Goal: Check status: Check status

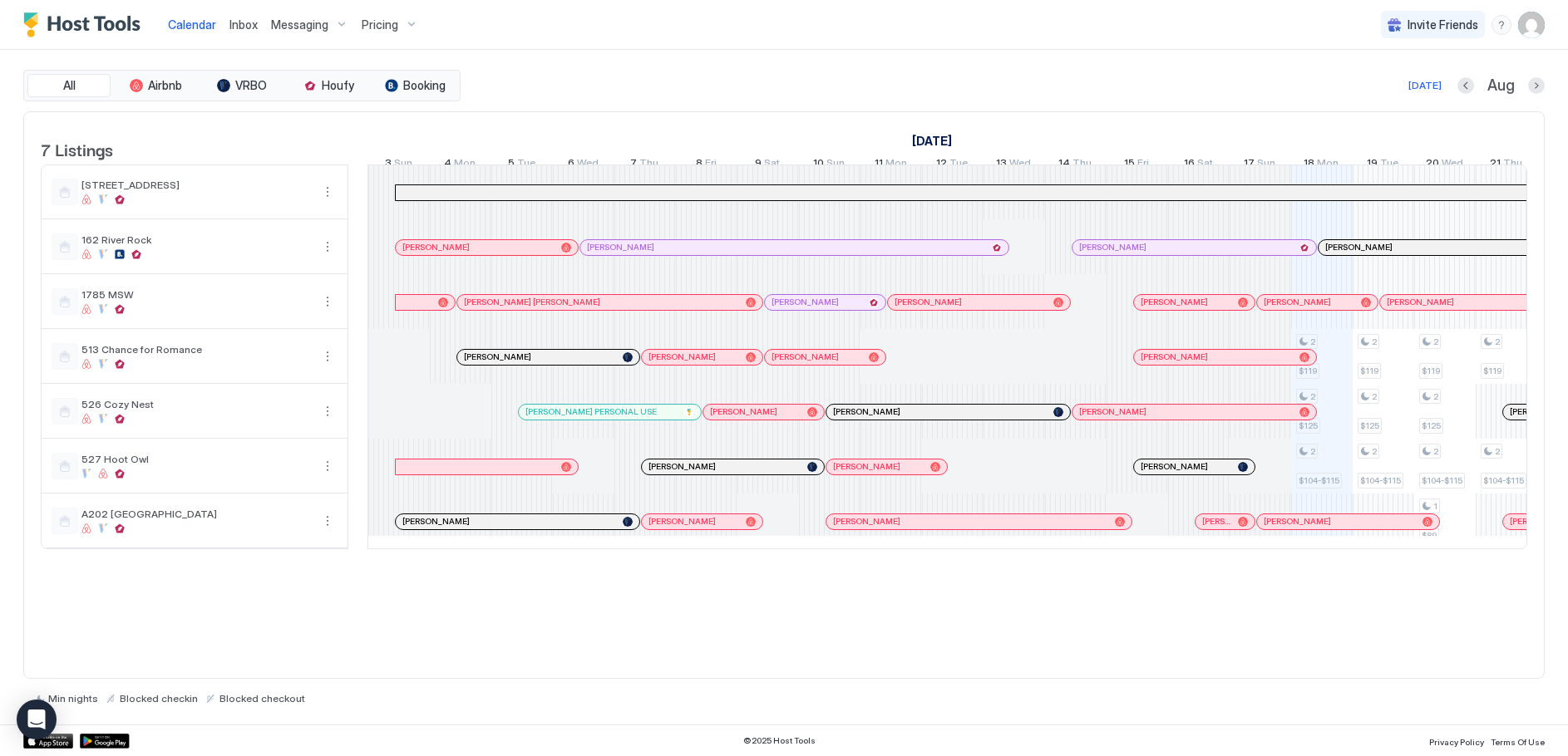
scroll to position [0, 924]
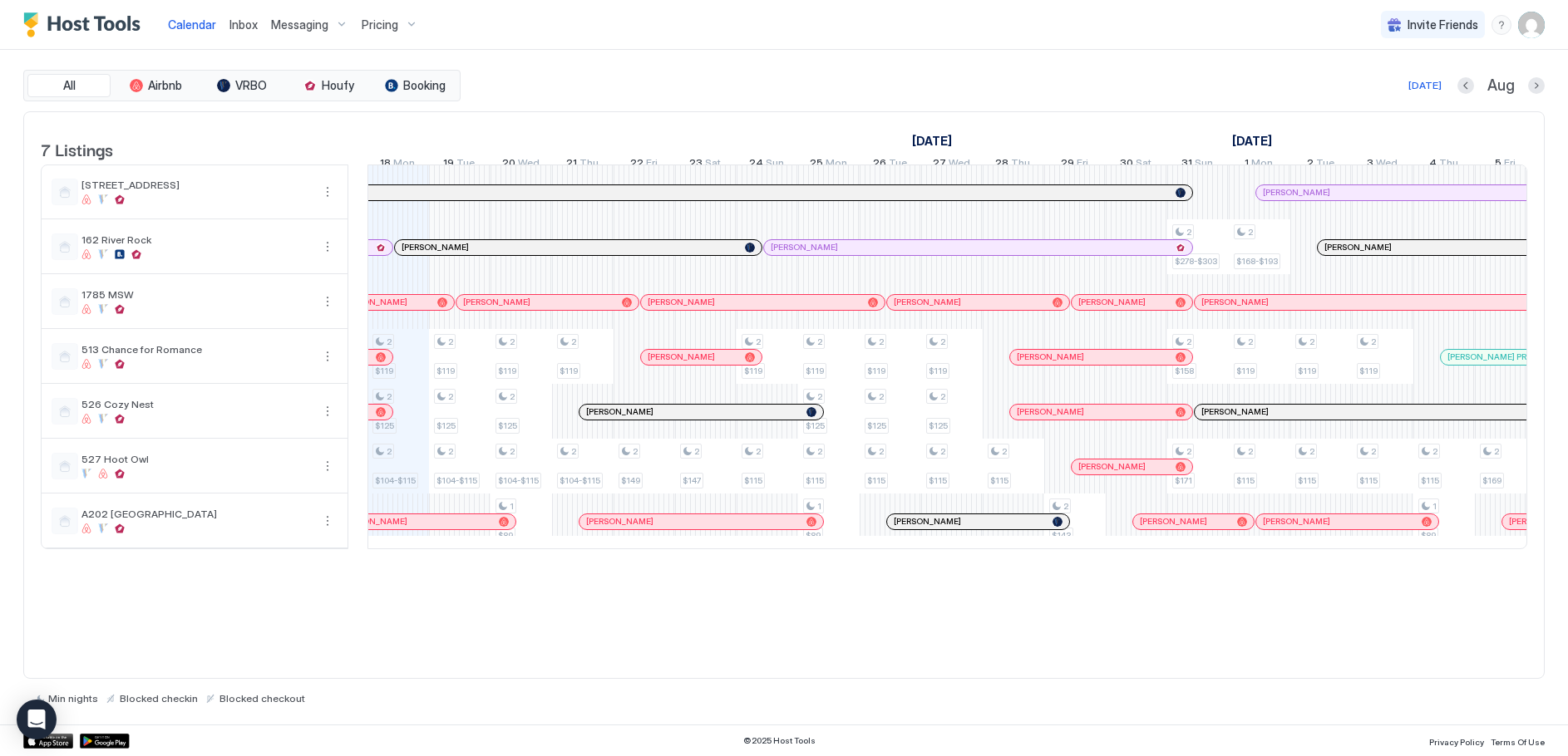
click at [409, 27] on div "Pricing" at bounding box center [390, 25] width 70 height 28
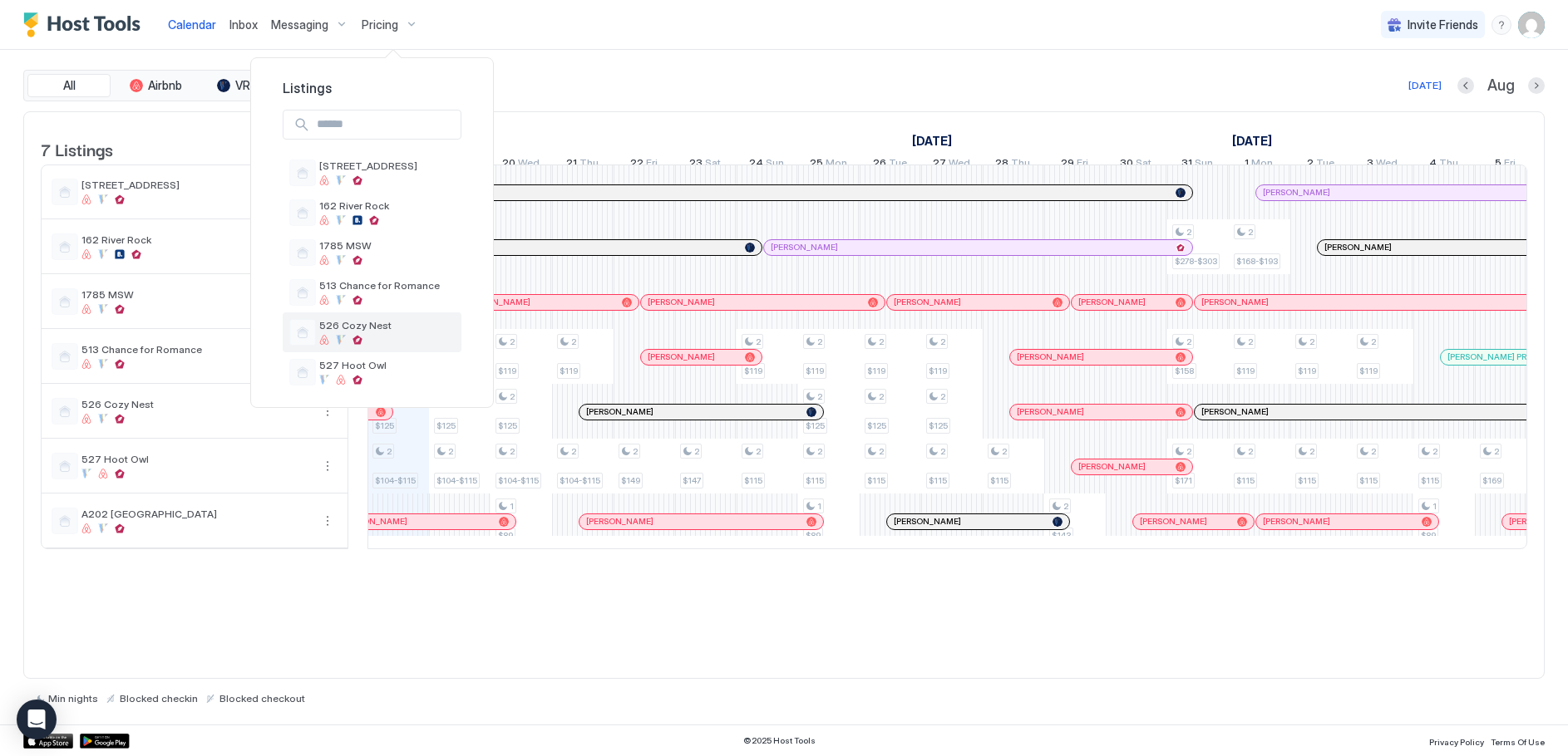
scroll to position [63, 0]
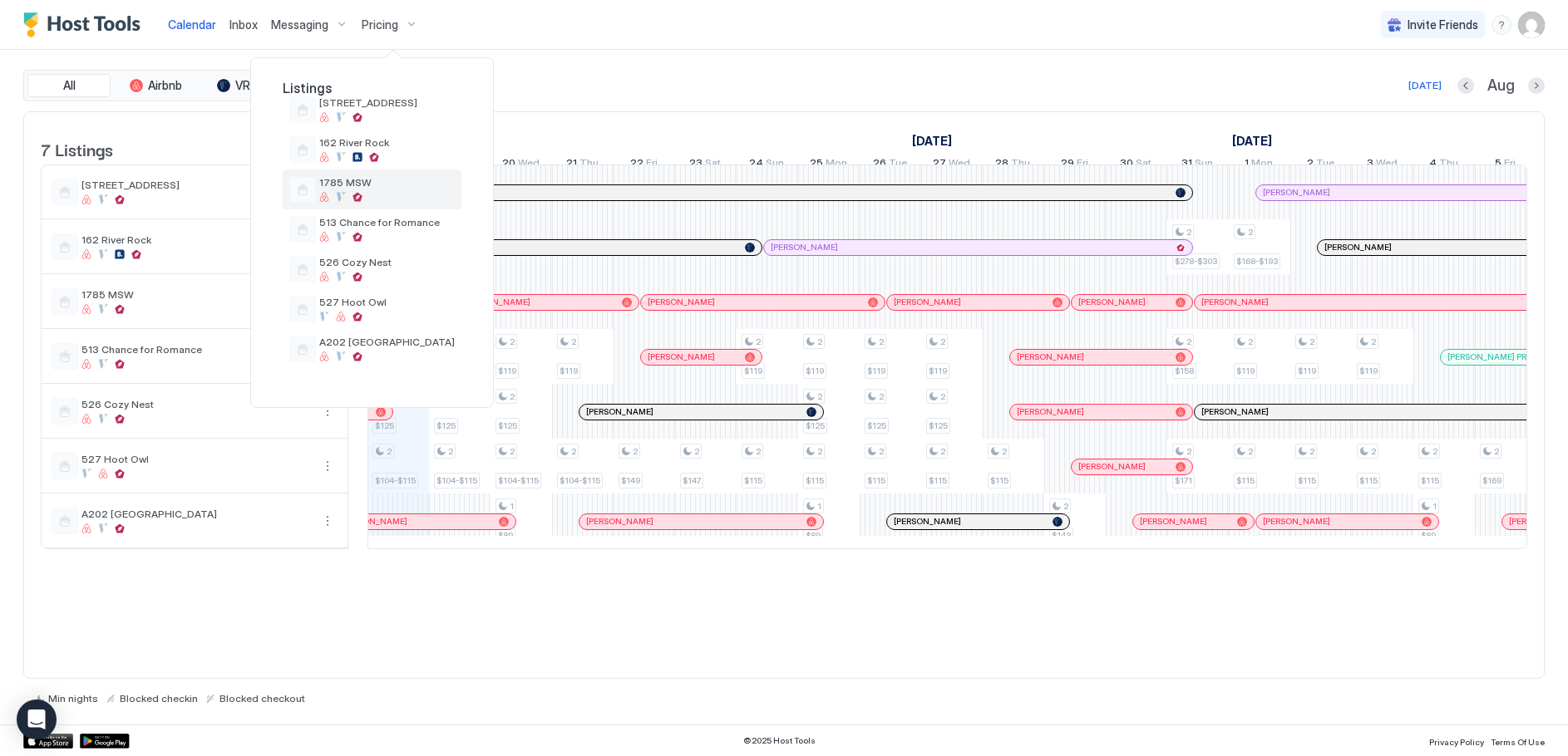
click at [358, 177] on span "1785 MSW" at bounding box center [387, 182] width 136 height 12
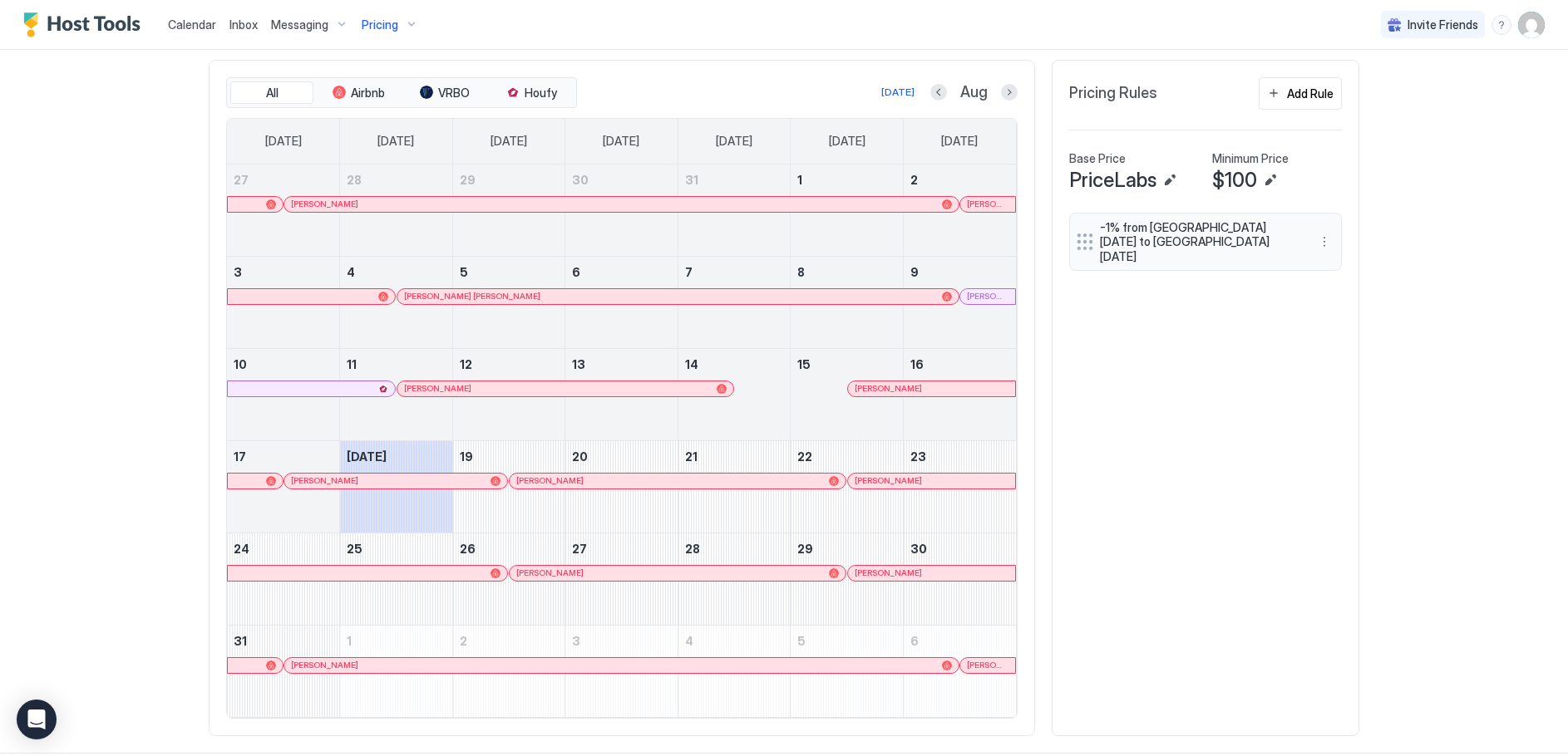
scroll to position [498, 0]
click at [1001, 90] on button "Next month" at bounding box center [1009, 91] width 17 height 17
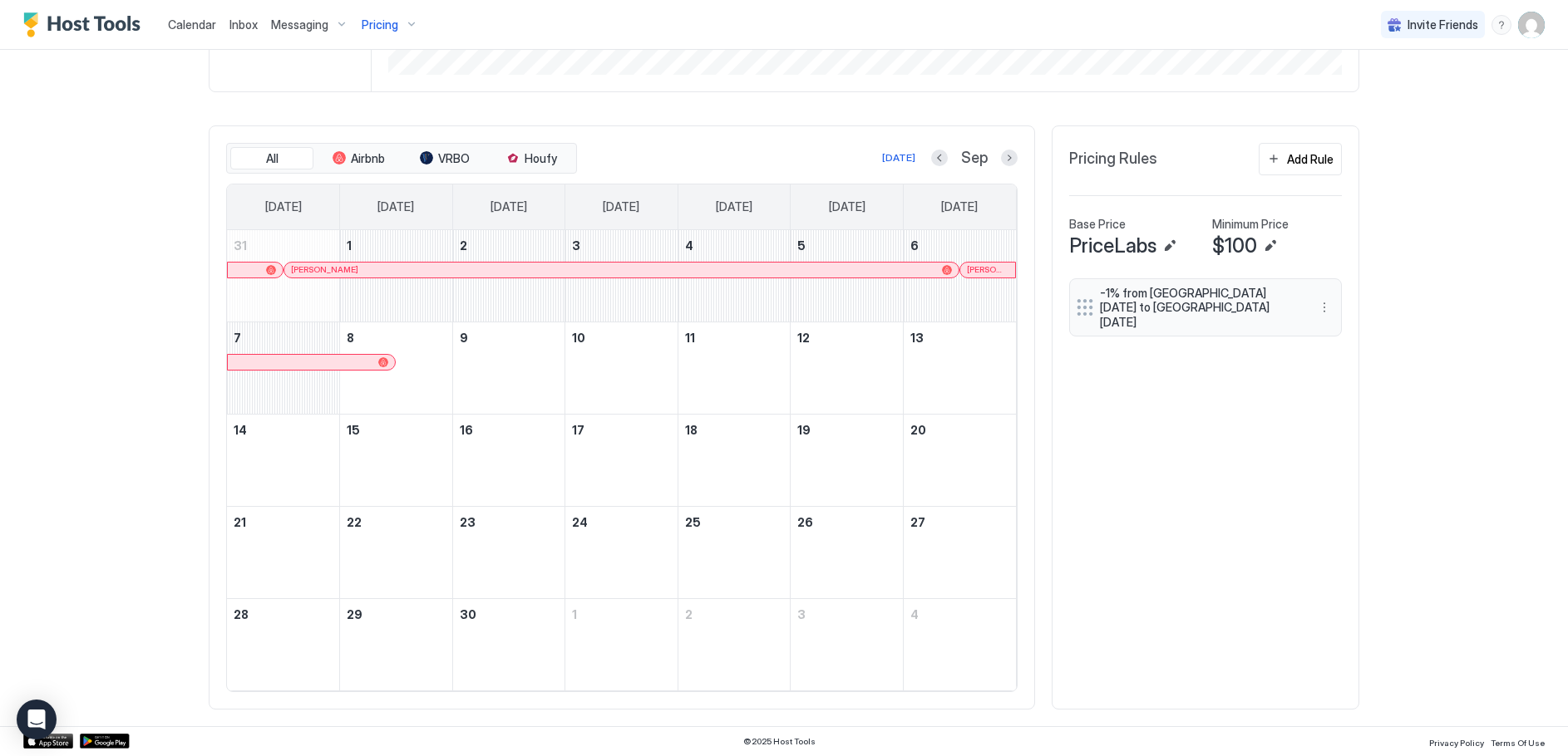
scroll to position [432, 0]
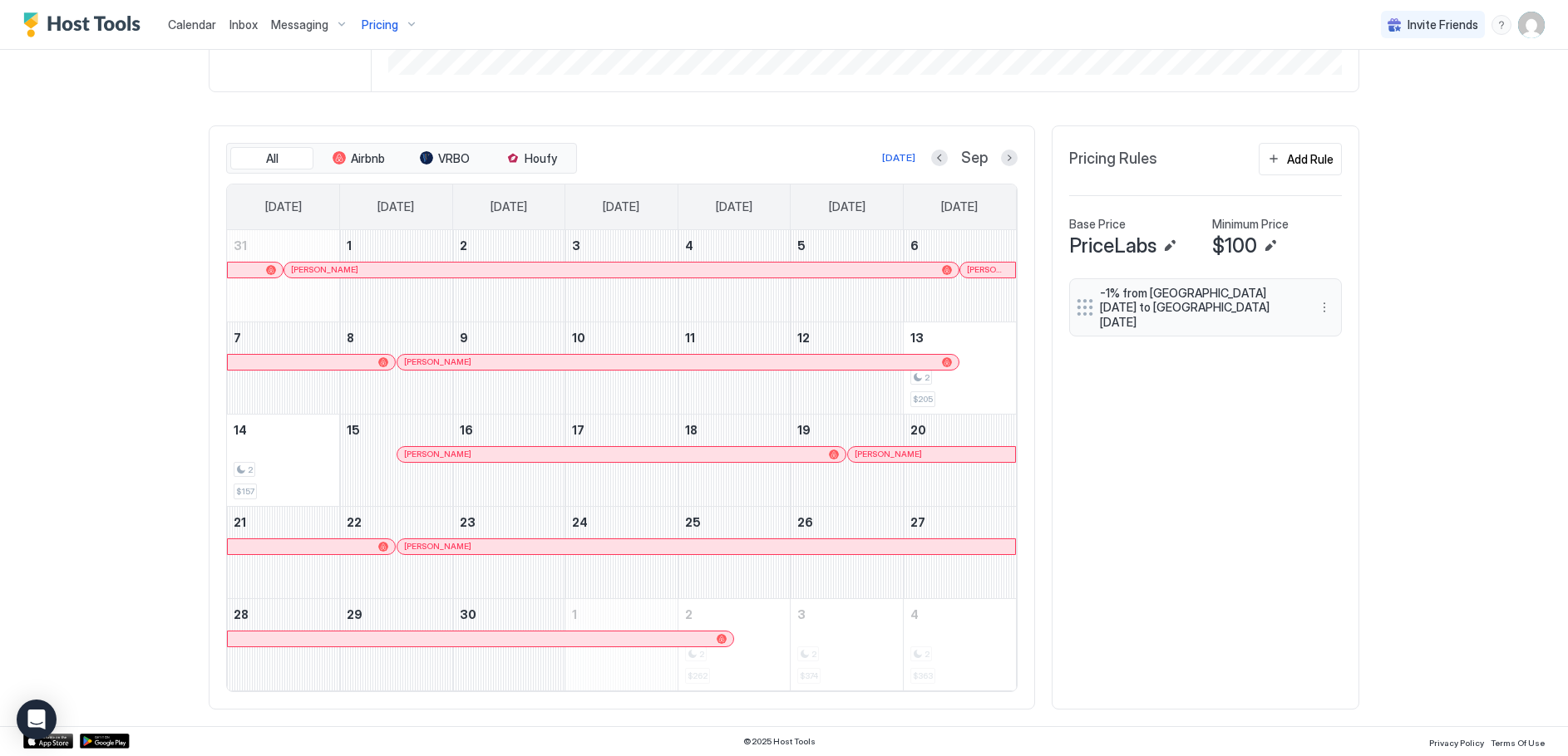
click at [195, 21] on span "Calendar" at bounding box center [192, 25] width 48 height 14
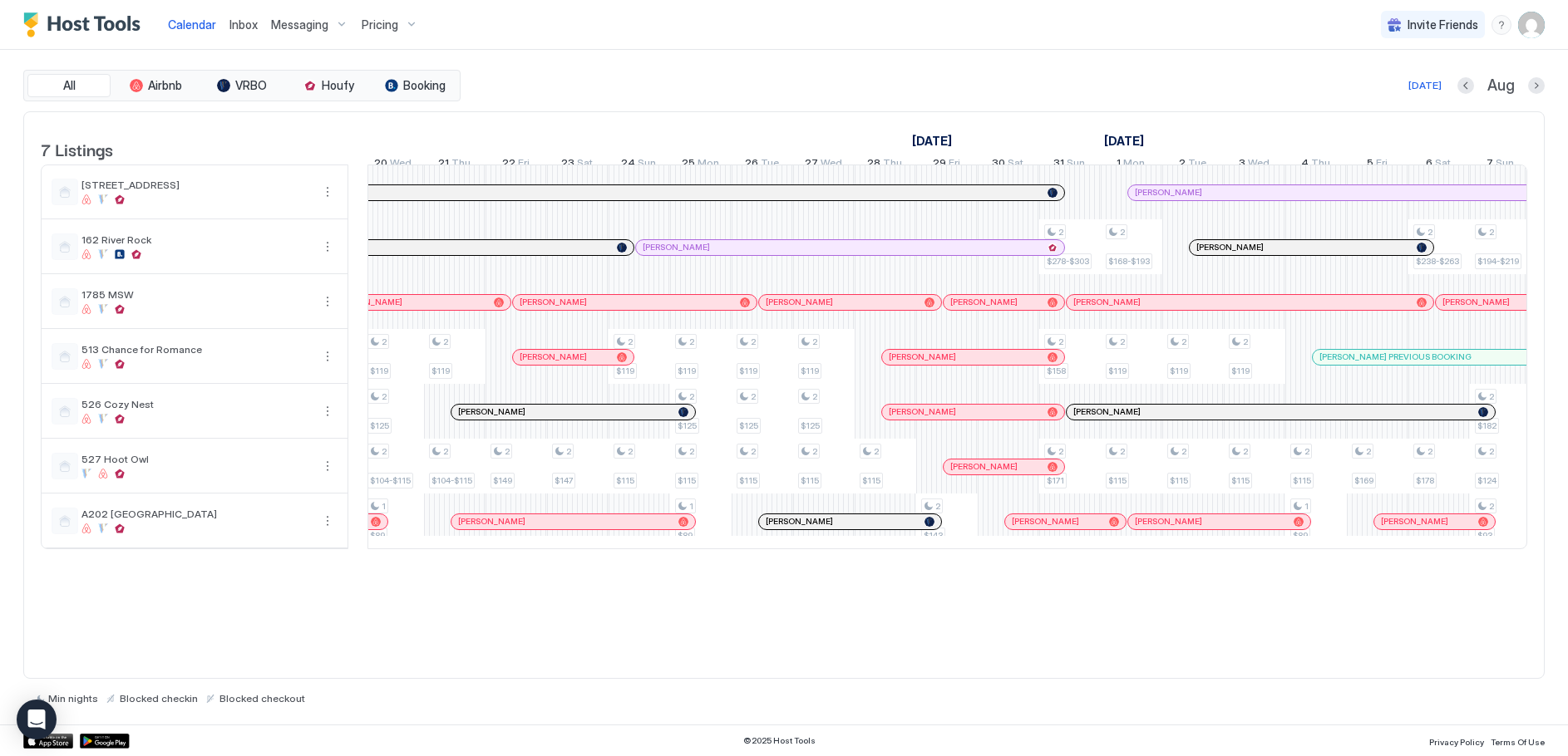
scroll to position [0, 1284]
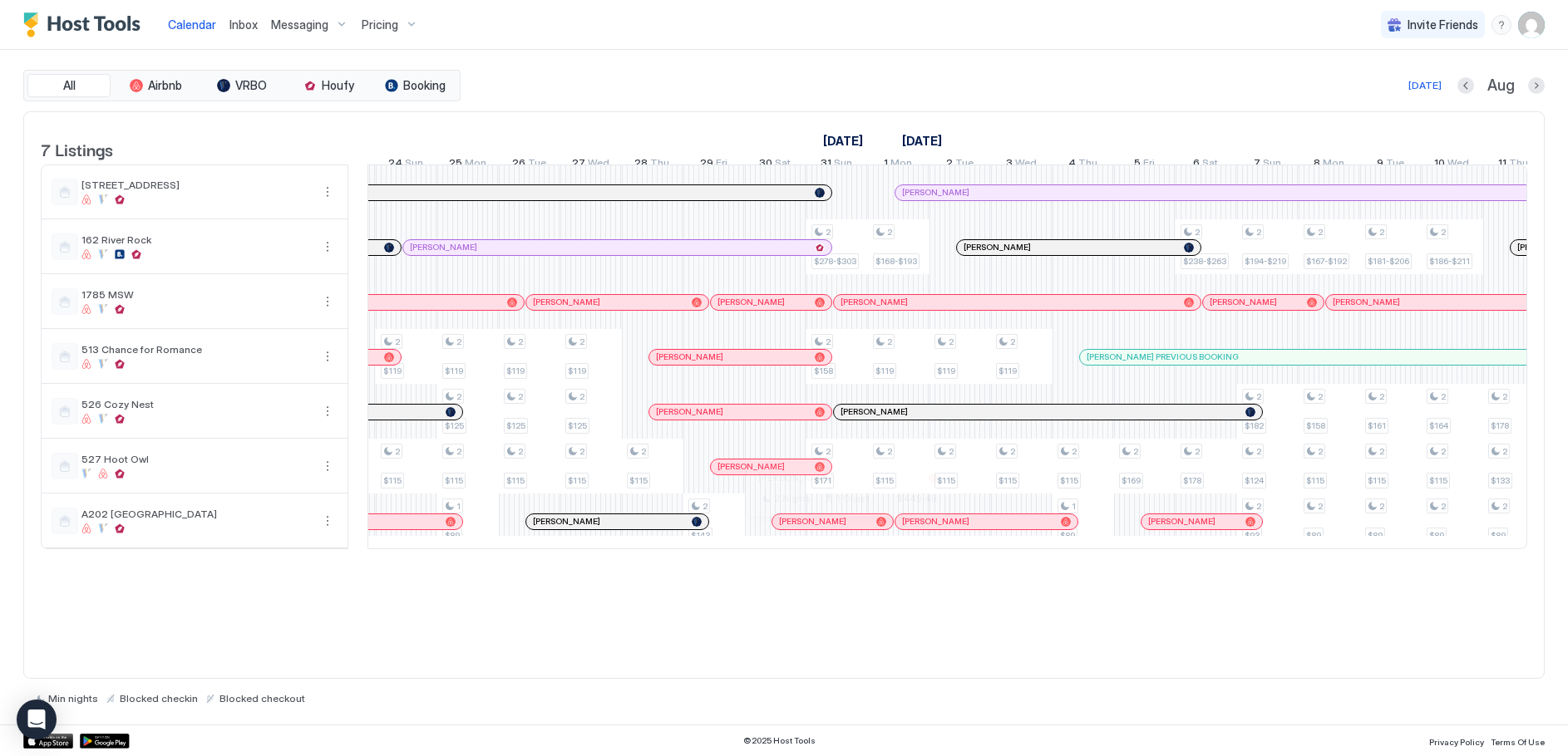
click at [841, 528] on div at bounding box center [840, 521] width 13 height 13
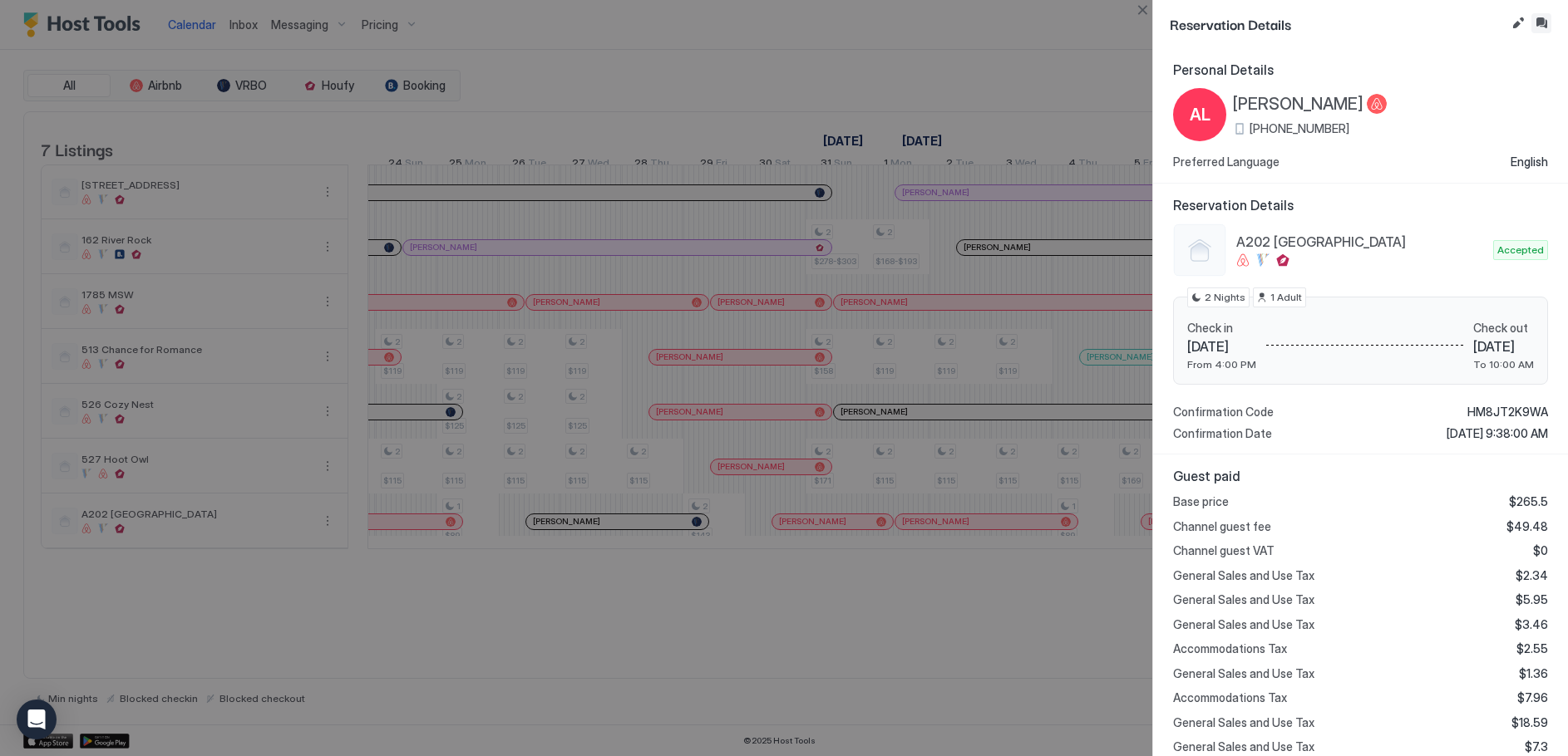
click at [1539, 14] on button "Inbox" at bounding box center [1541, 23] width 20 height 20
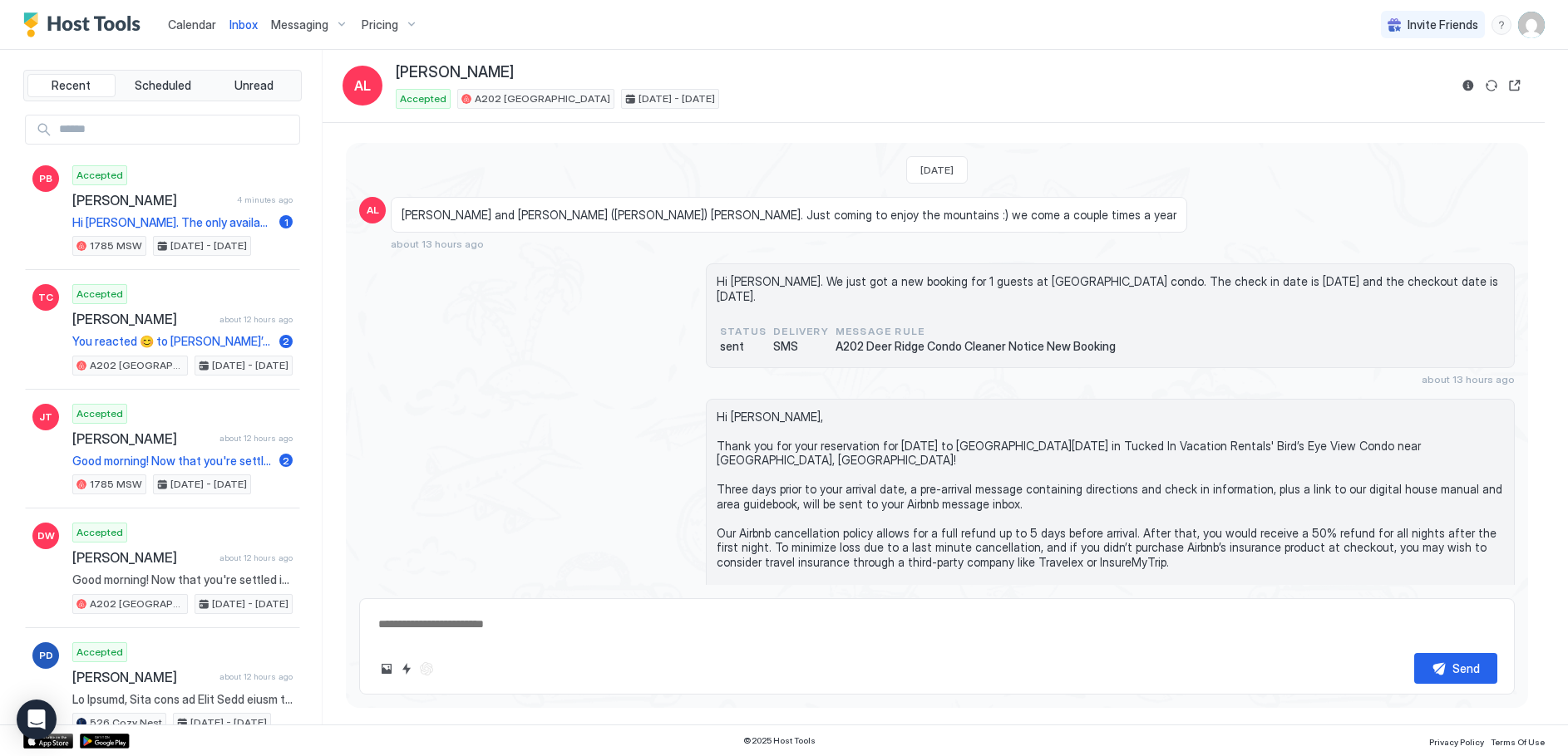
click at [195, 20] on span "Calendar" at bounding box center [192, 25] width 48 height 14
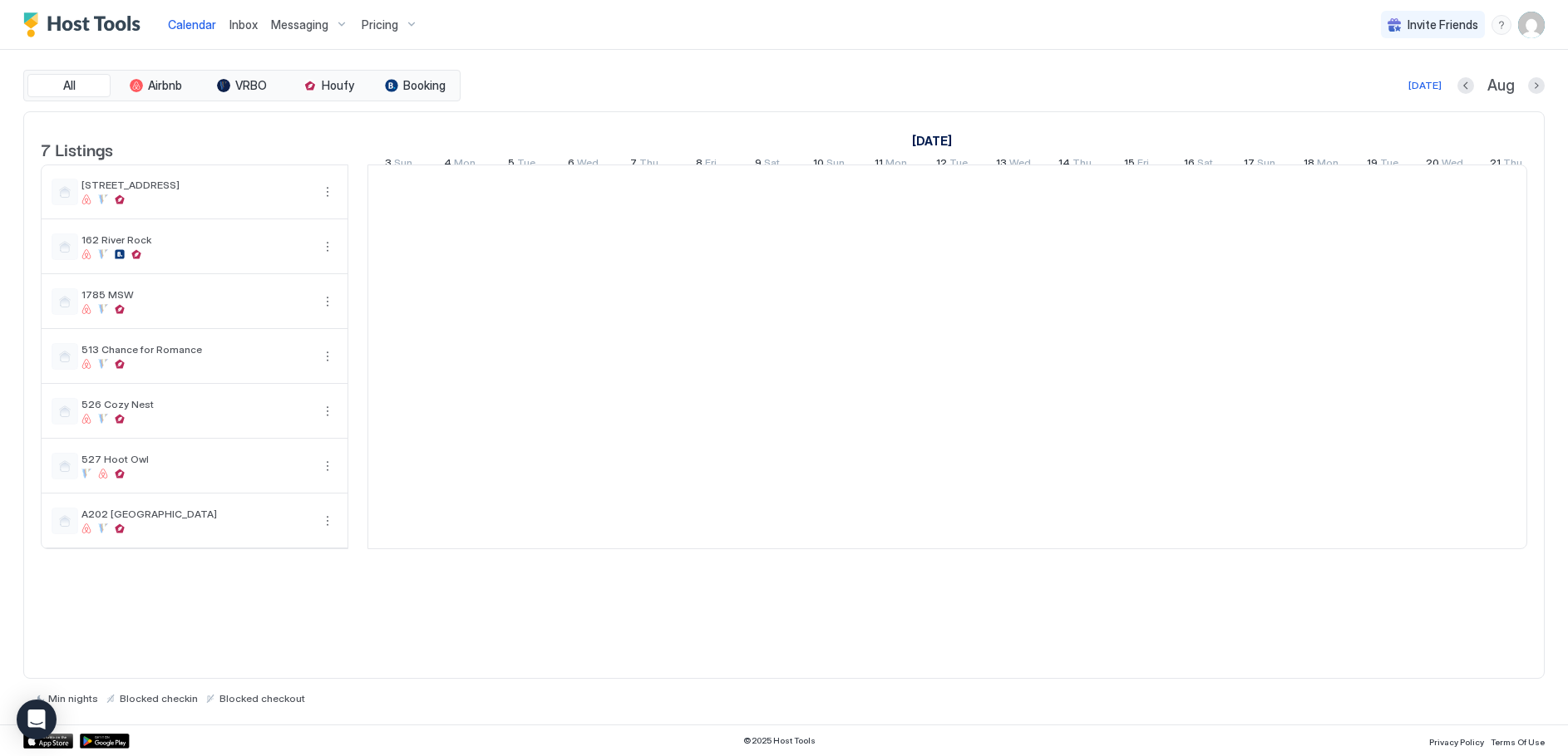
scroll to position [0, 924]
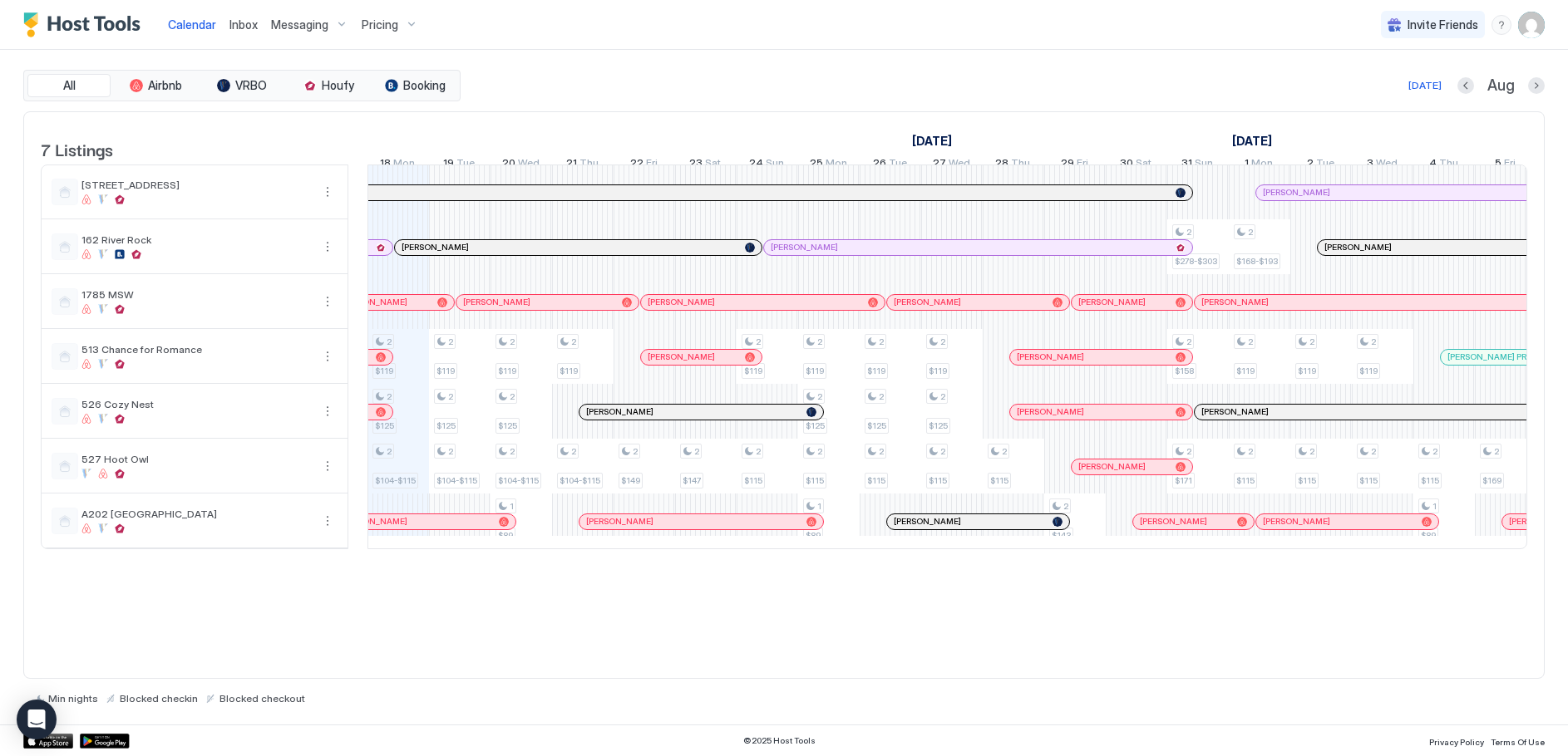
click at [692, 419] on div at bounding box center [693, 412] width 13 height 13
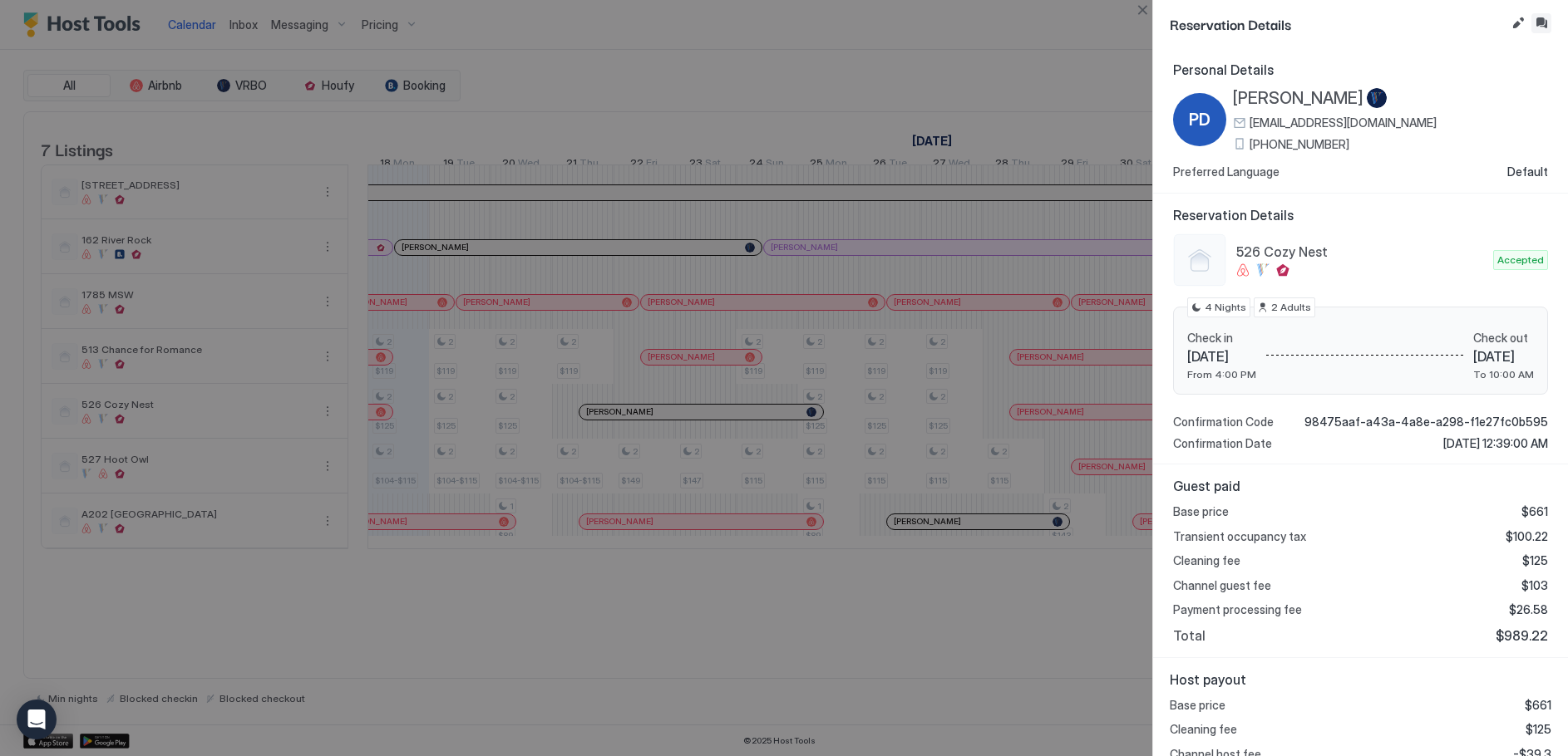
click at [1538, 24] on button "Inbox" at bounding box center [1541, 23] width 20 height 20
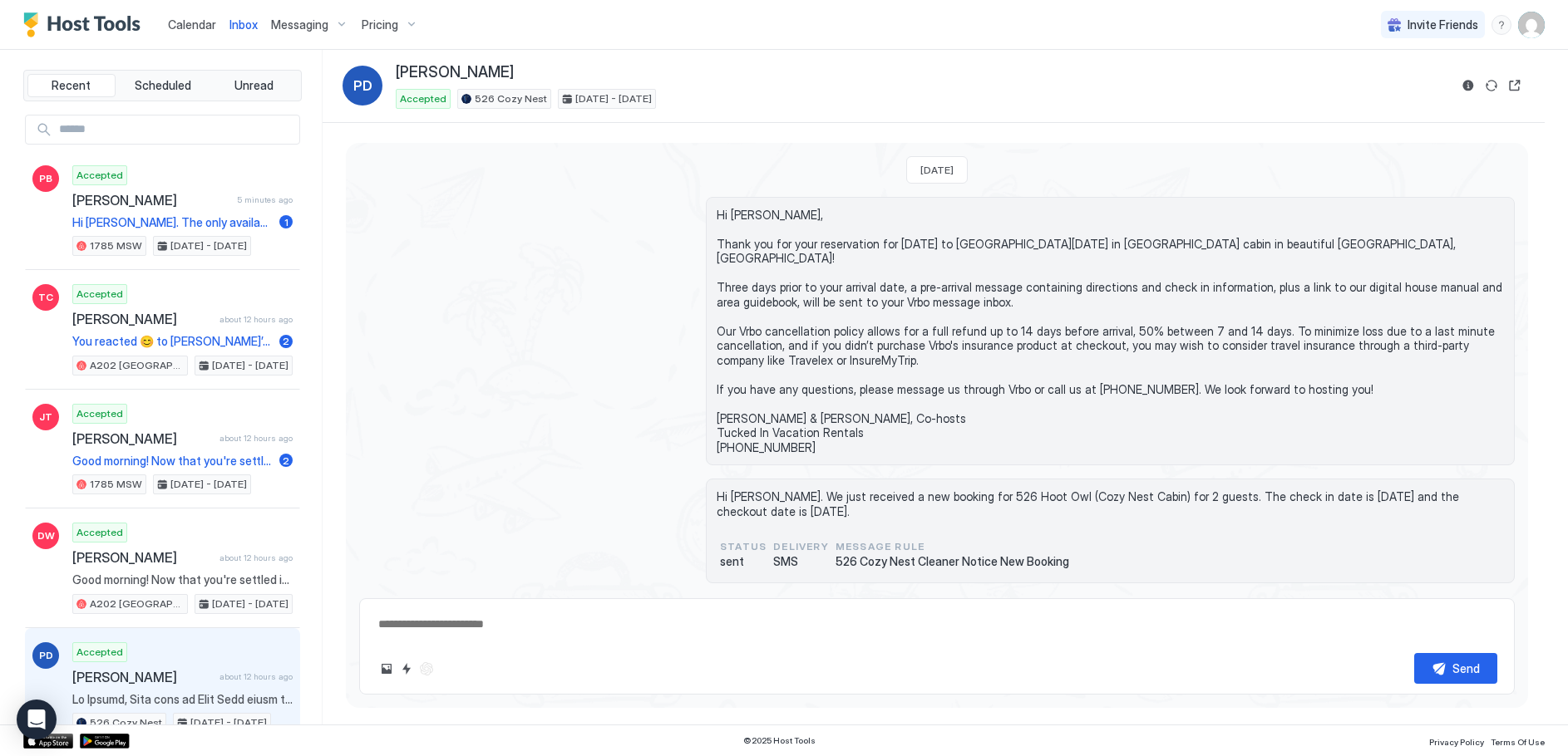
click at [174, 23] on span "Calendar" at bounding box center [192, 25] width 48 height 14
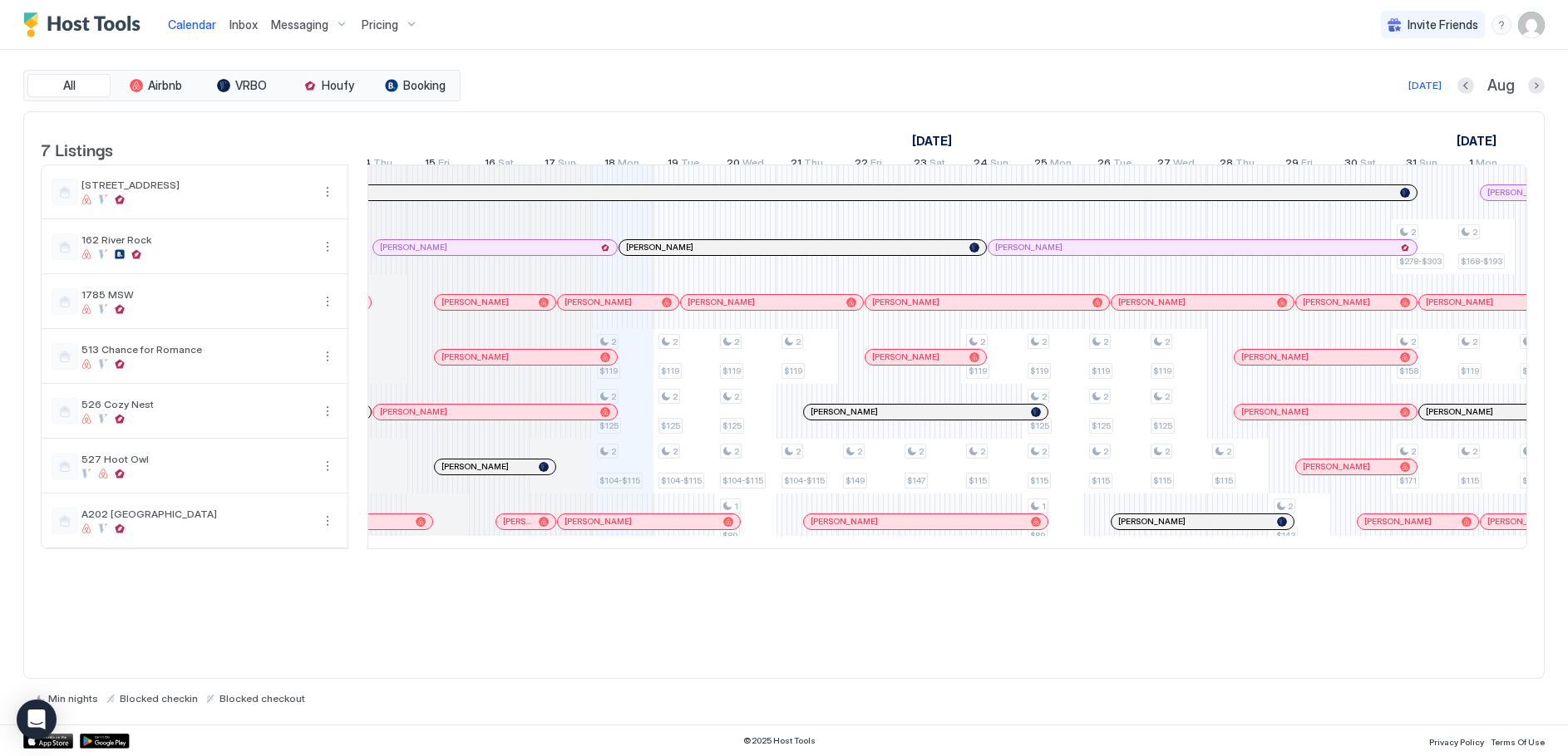
scroll to position [0, 600]
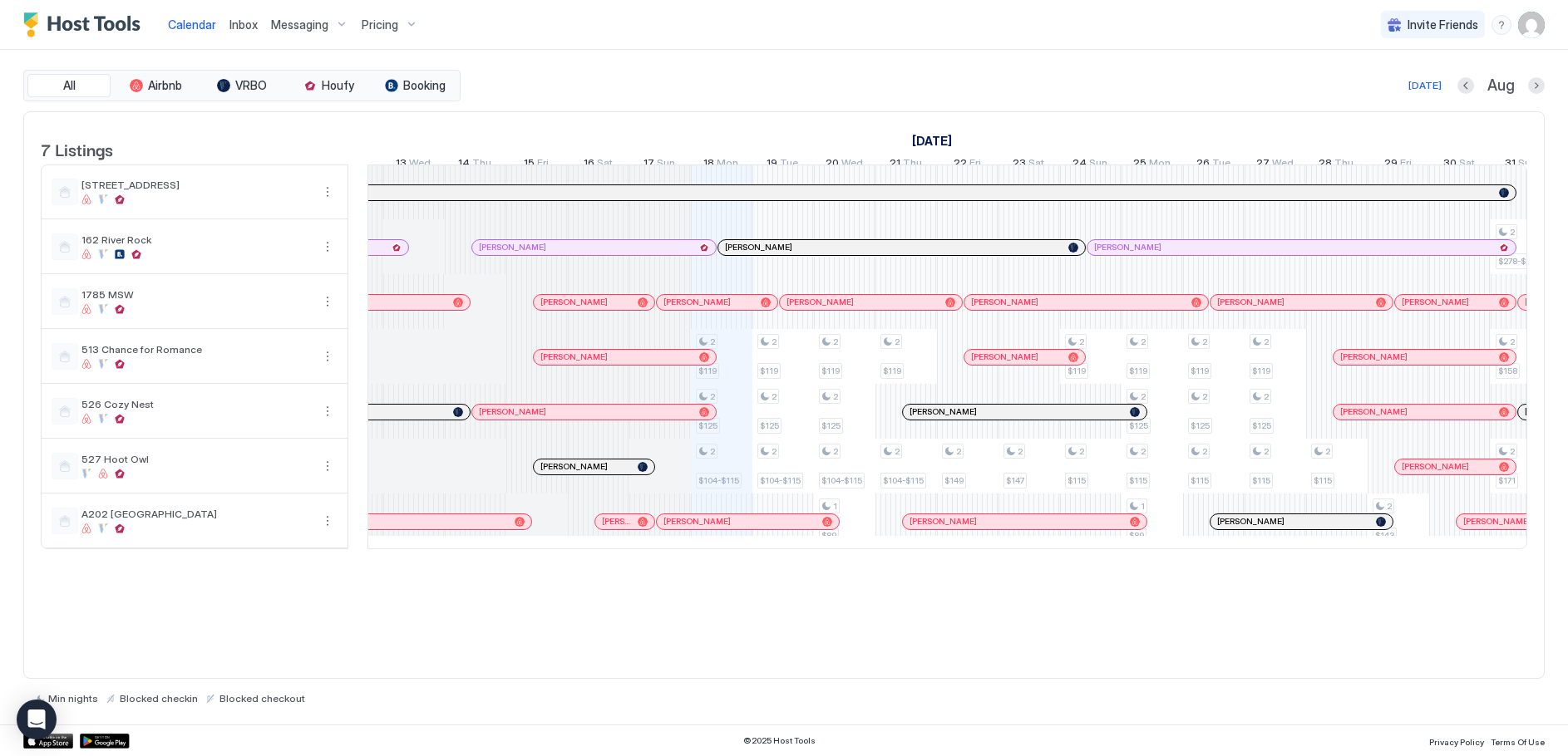
click at [849, 309] on div at bounding box center [849, 302] width 13 height 13
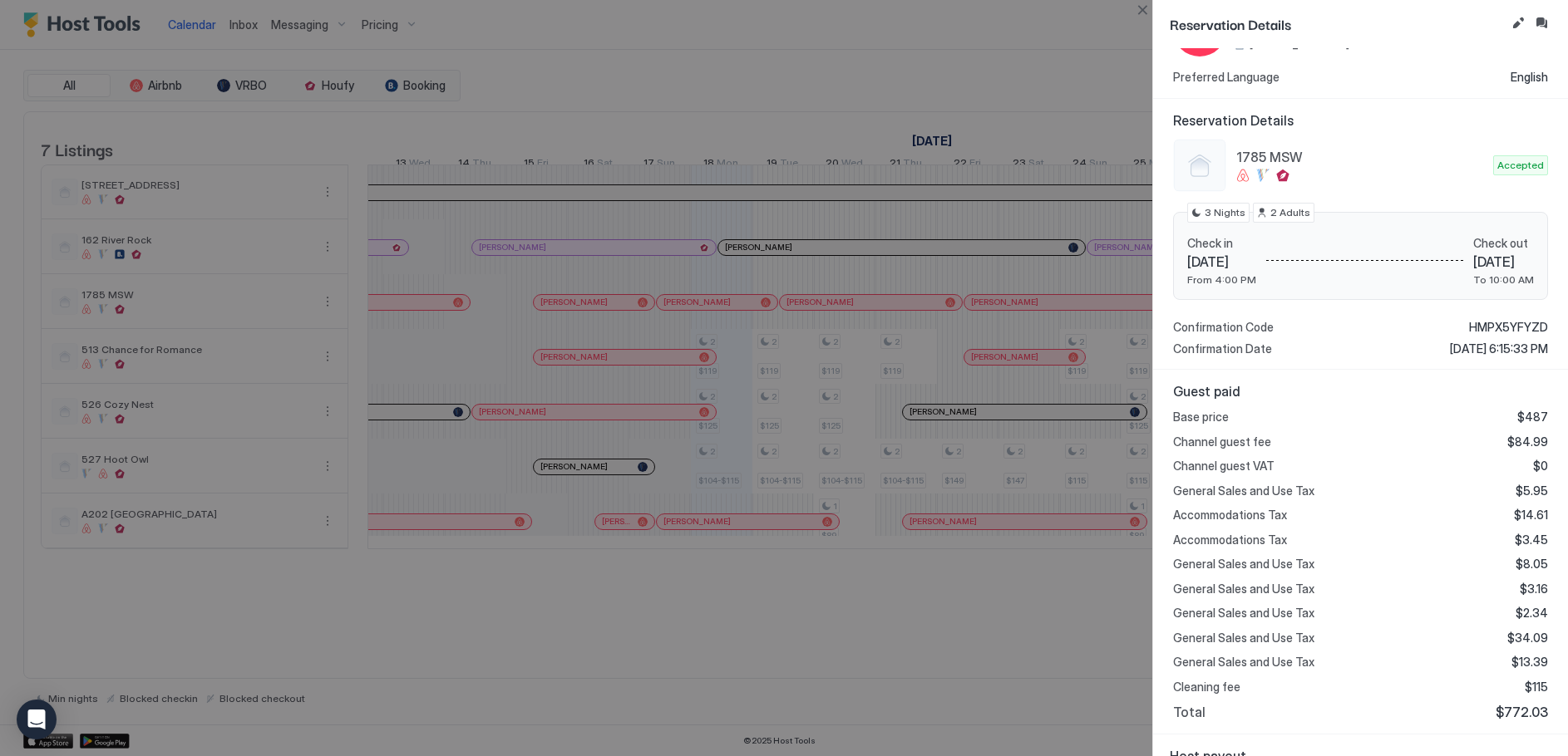
scroll to position [231, 0]
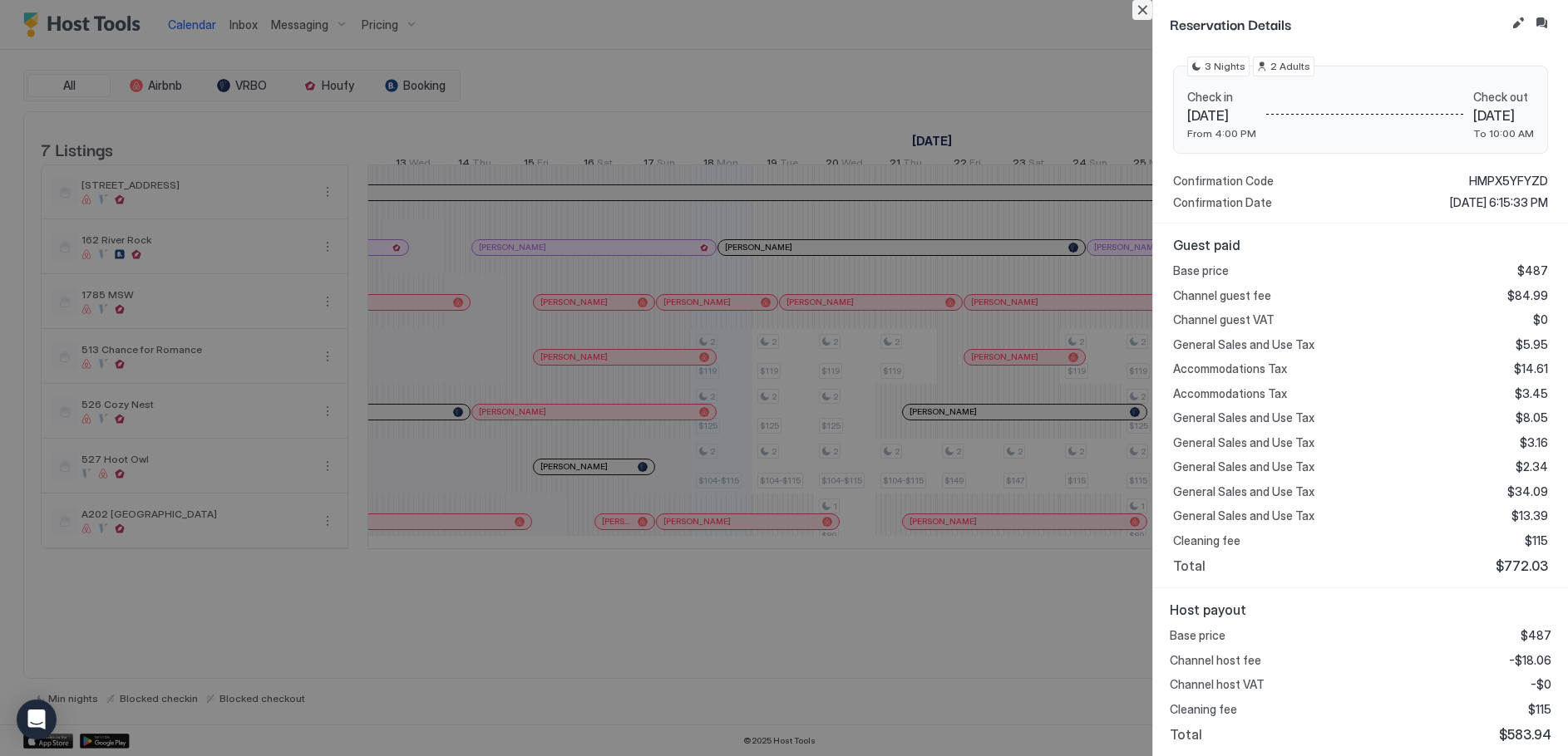
click at [1146, 4] on button "Close" at bounding box center [1142, 10] width 20 height 20
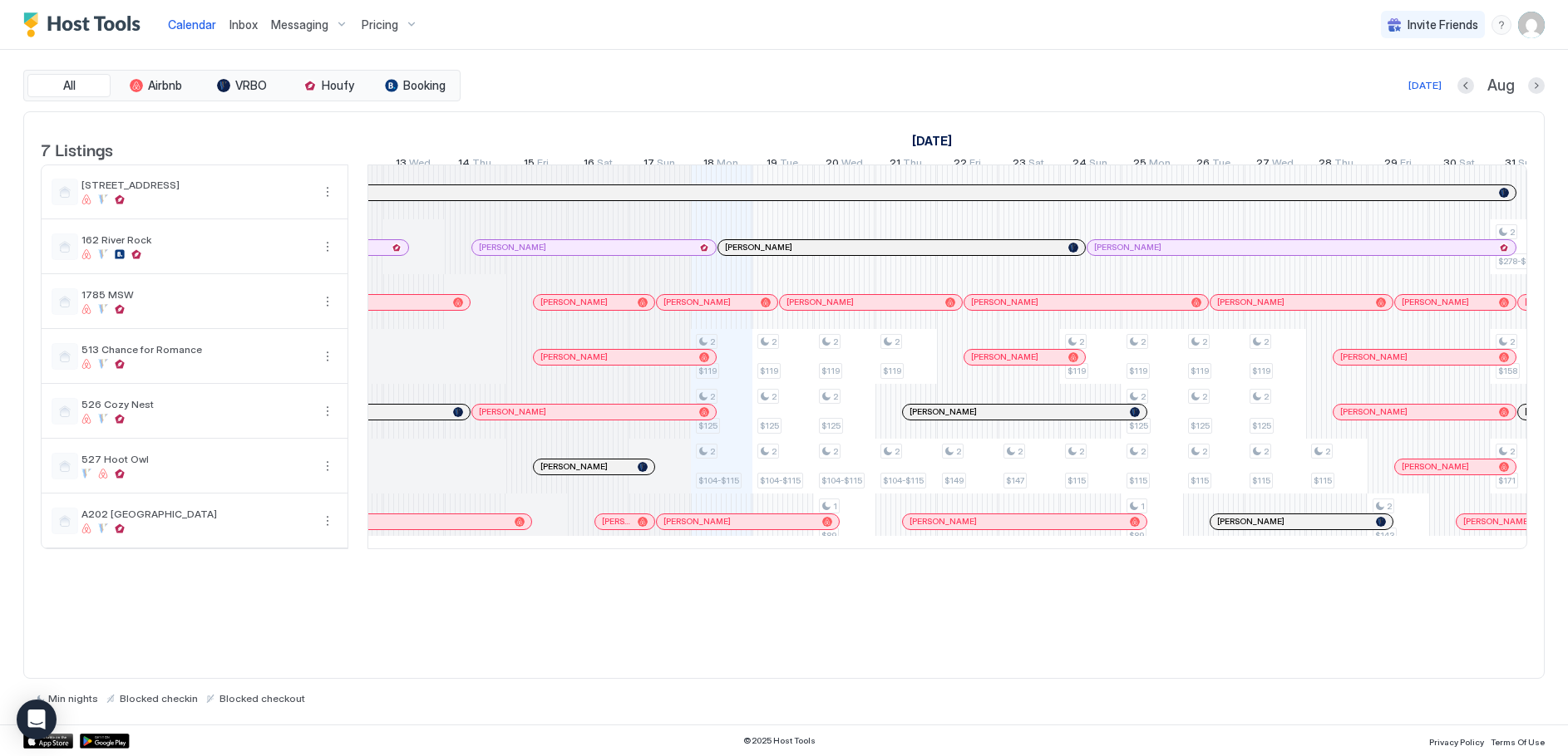
click at [406, 25] on div "Pricing" at bounding box center [390, 25] width 70 height 28
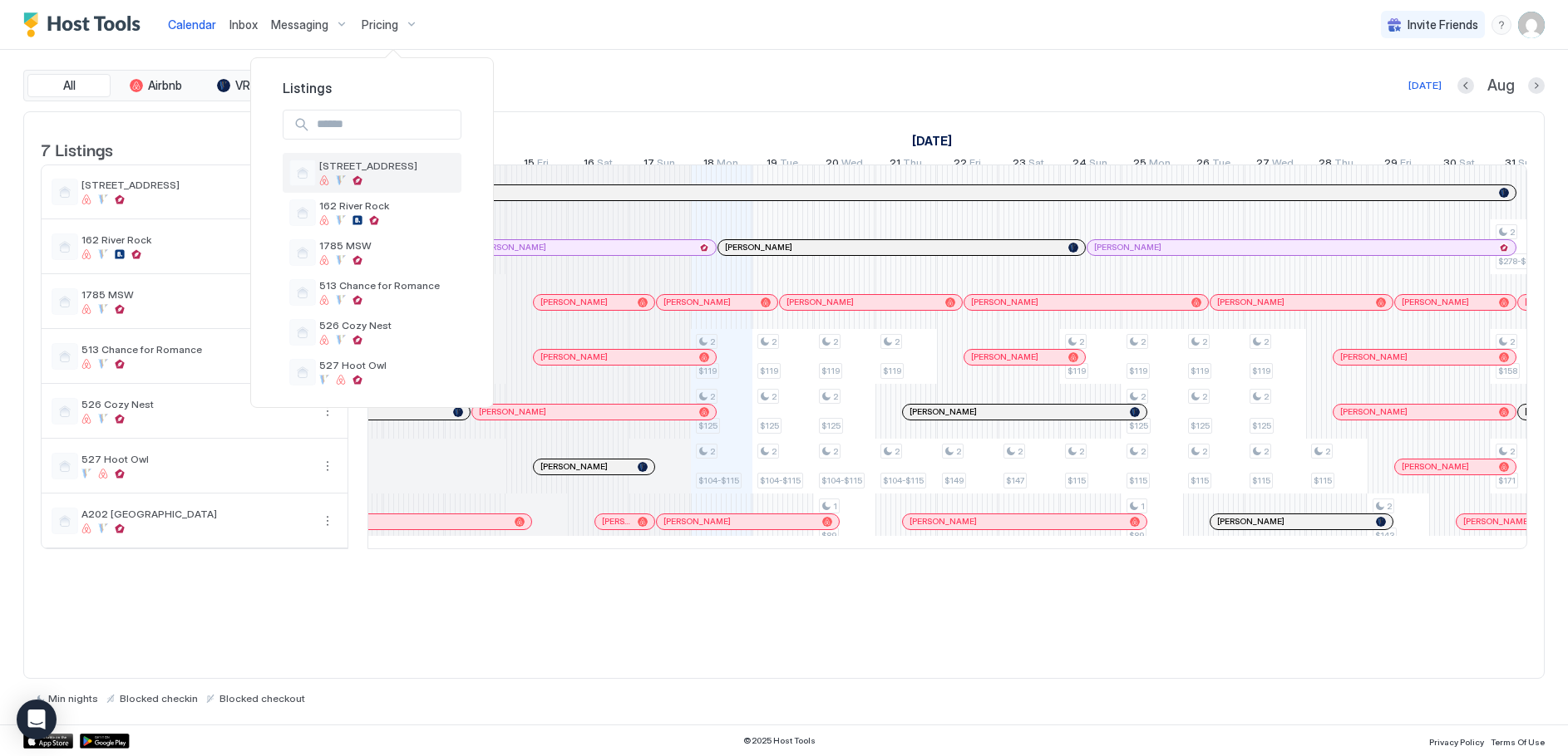
click at [386, 171] on span "[STREET_ADDRESS]" at bounding box center [387, 166] width 136 height 12
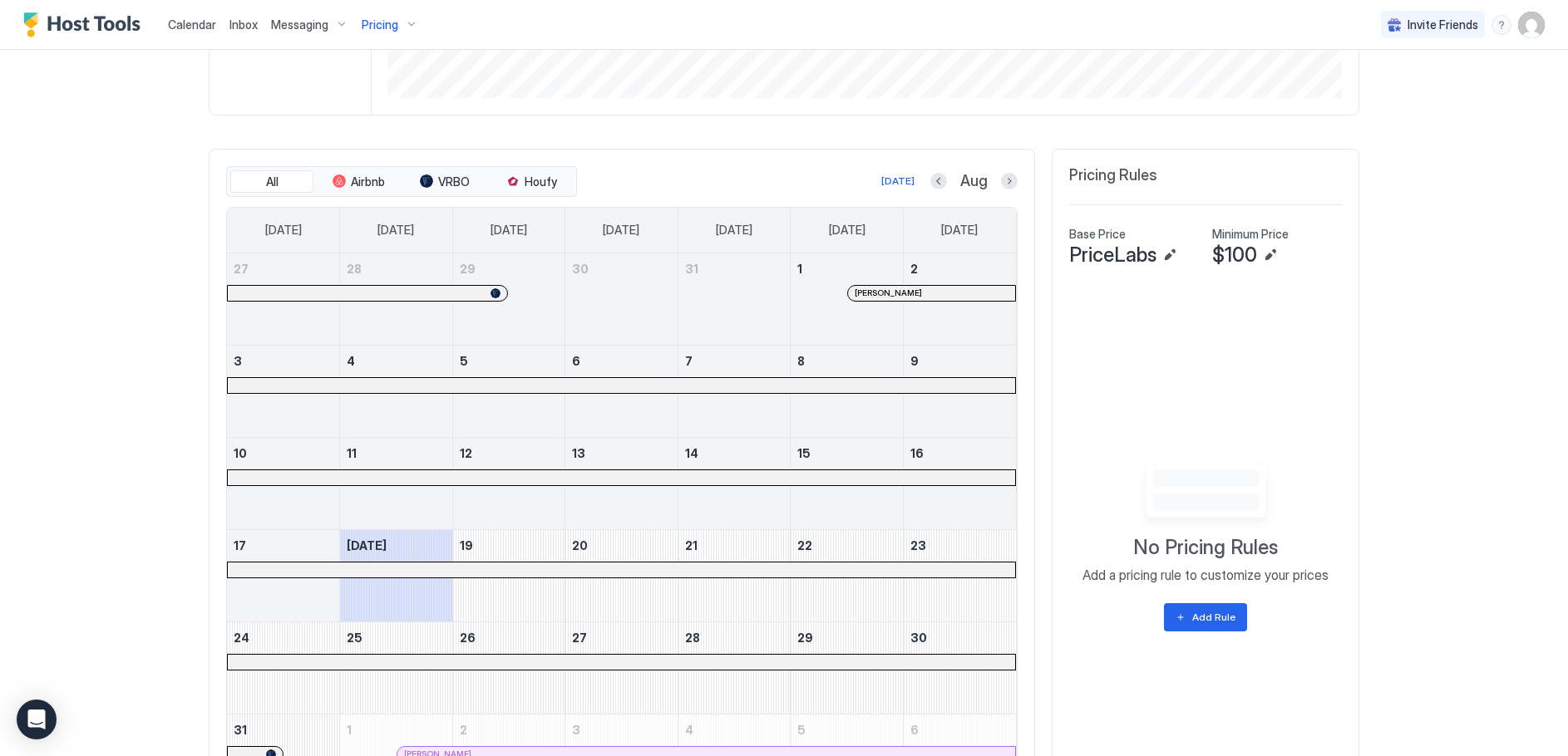
scroll to position [415, 0]
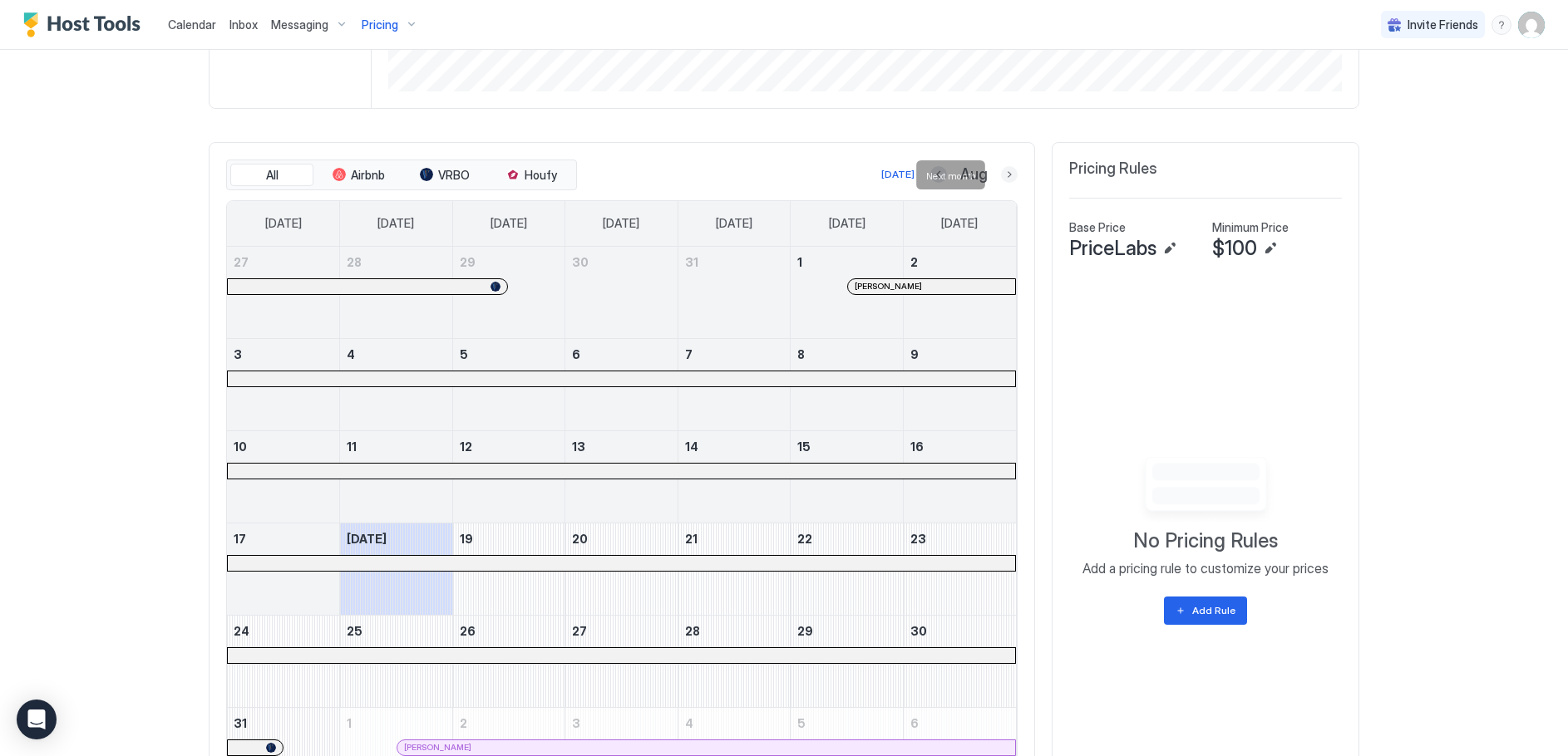
click at [1007, 173] on button "Next month" at bounding box center [1009, 174] width 17 height 17
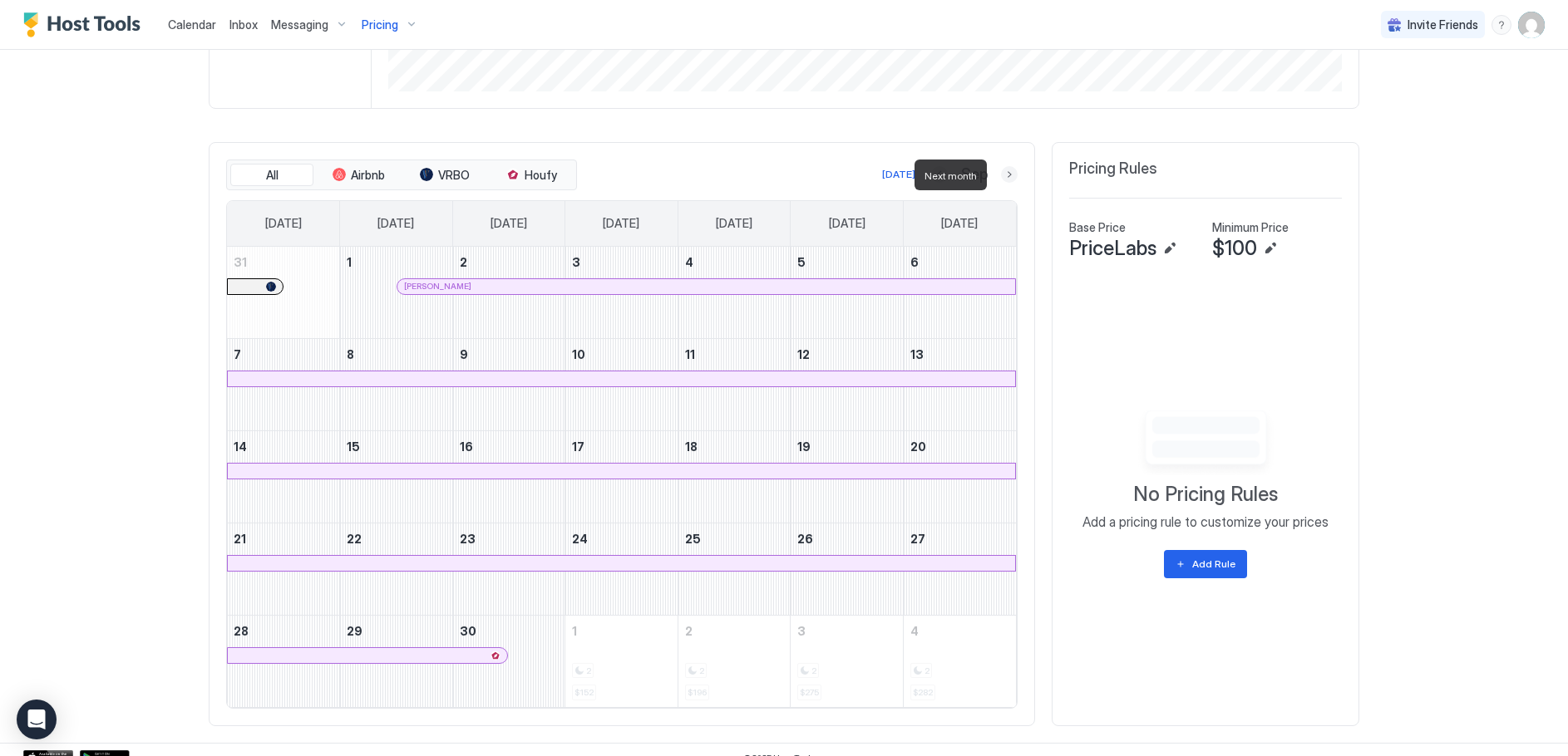
click at [1001, 169] on div at bounding box center [1009, 174] width 17 height 17
click at [1003, 172] on button "Next month" at bounding box center [1009, 174] width 17 height 17
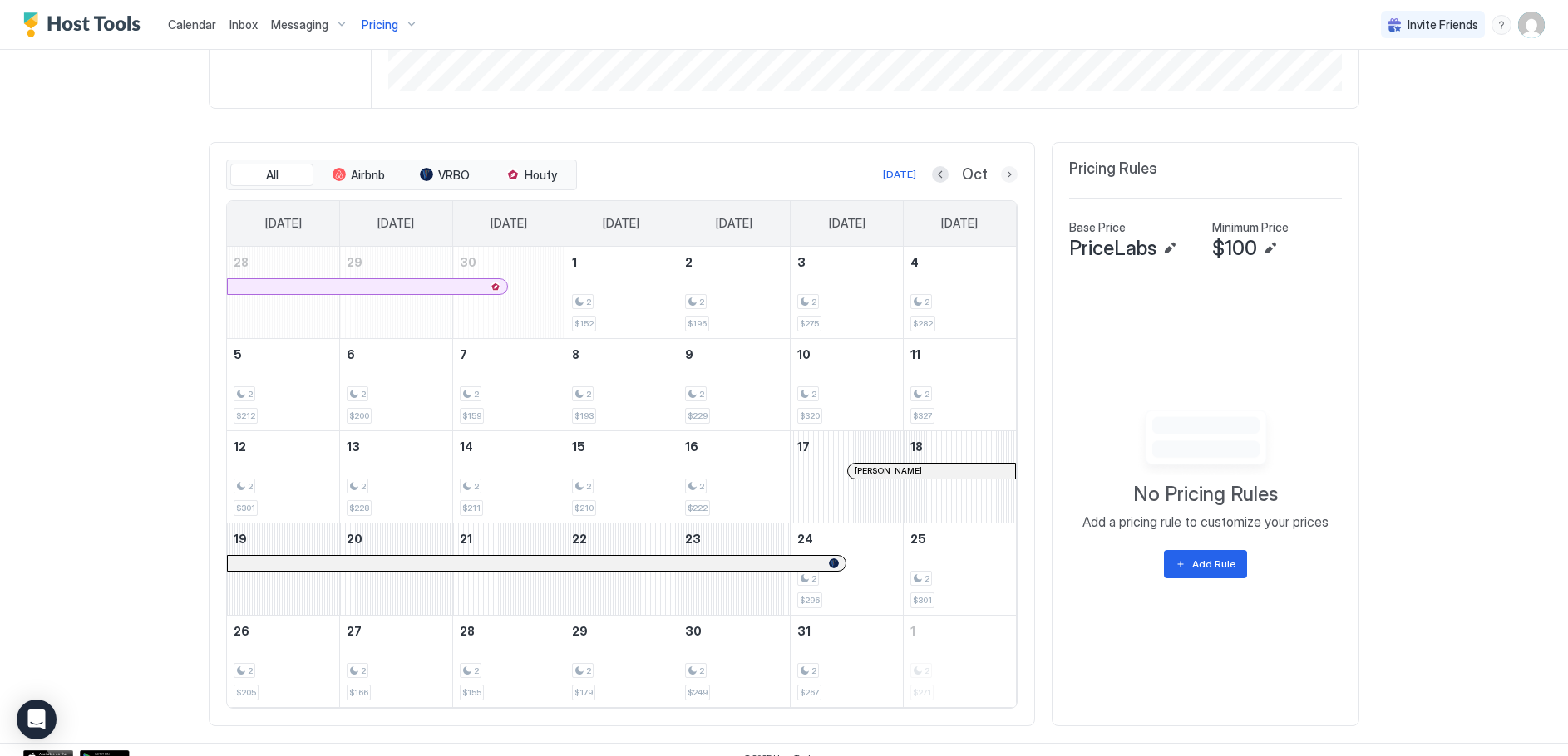
click at [1001, 171] on button "Next month" at bounding box center [1009, 174] width 17 height 17
